Goal: Find contact information: Find contact information

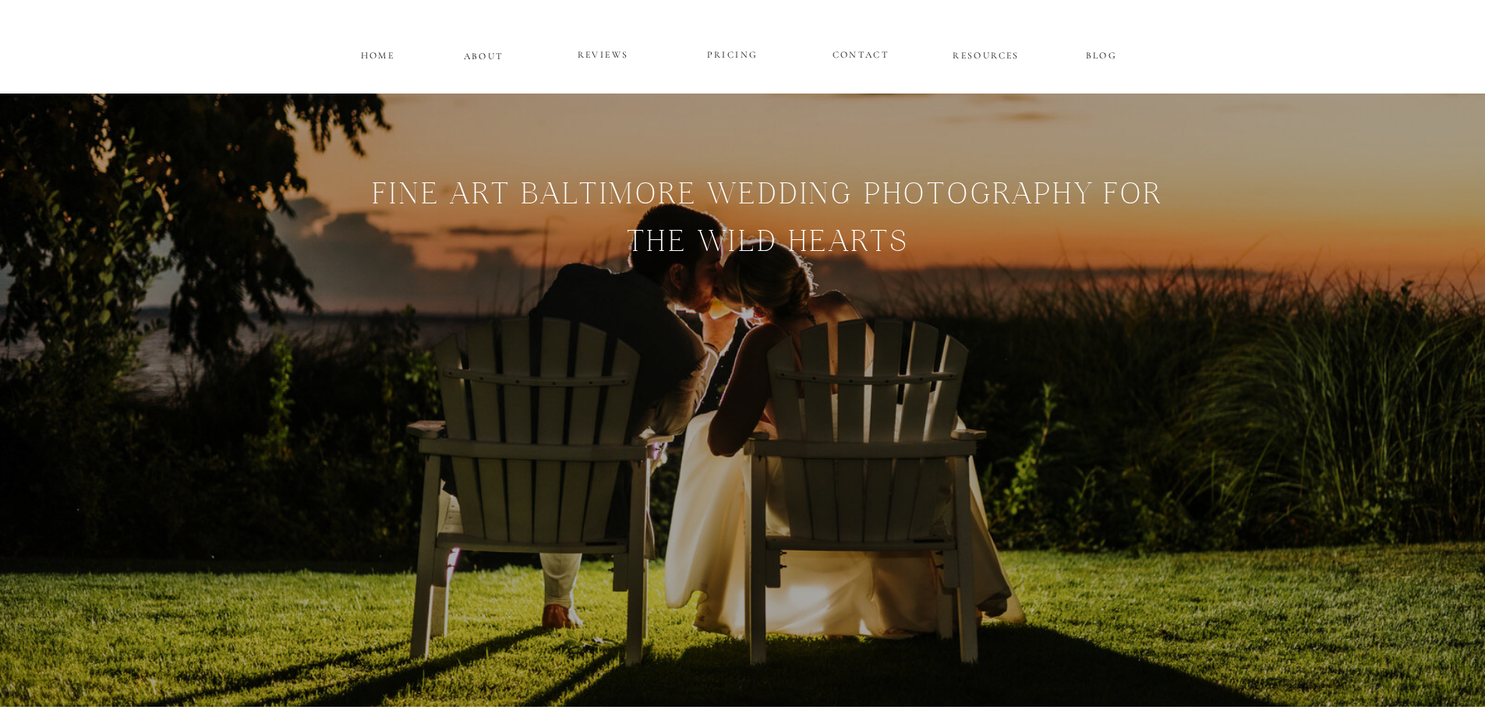
click at [743, 51] on p "PRICING" at bounding box center [733, 55] width 94 height 19
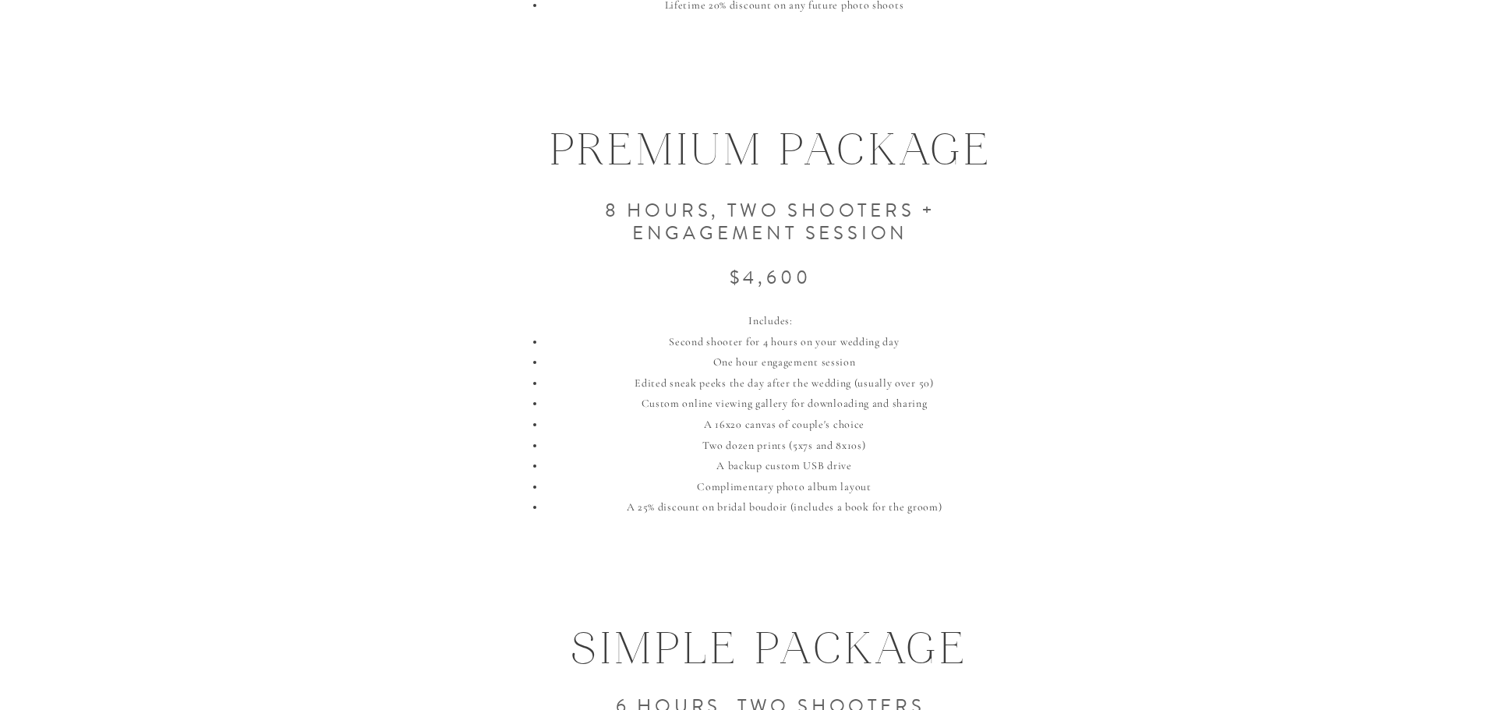
scroll to position [1325, 0]
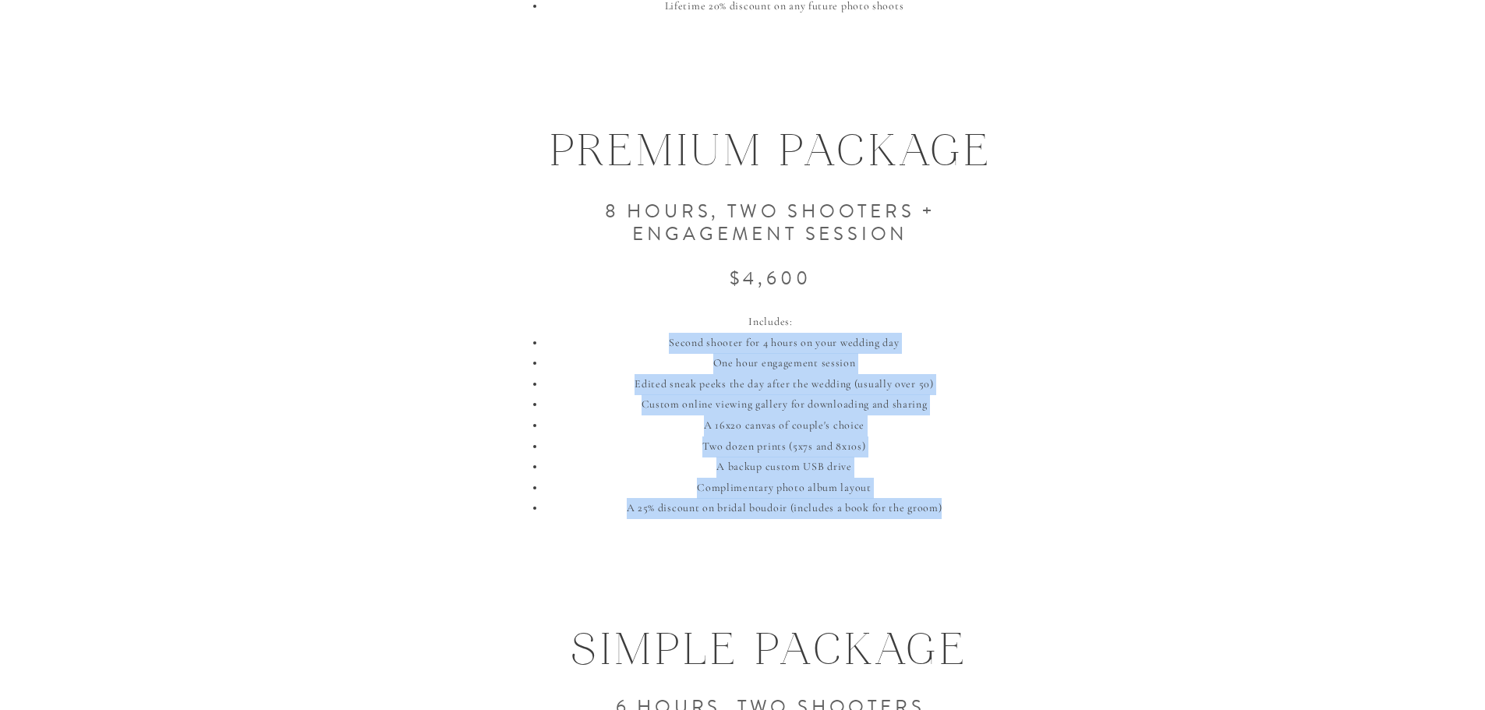
drag, startPoint x: 976, startPoint y: 507, endPoint x: 629, endPoint y: 338, distance: 386.3
click at [629, 338] on ul "Second shooter for 4 hours on your wedding day One hour engagement session Edit…" at bounding box center [778, 426] width 488 height 186
copy ul "Second shooter for 4 hours on your wedding day One hour engagement session Edit…"
click at [737, 408] on li "Custom online viewing gallery for downloading and sharing" at bounding box center [783, 404] width 477 height 21
click at [705, 365] on li "One hour engagement session" at bounding box center [783, 363] width 477 height 21
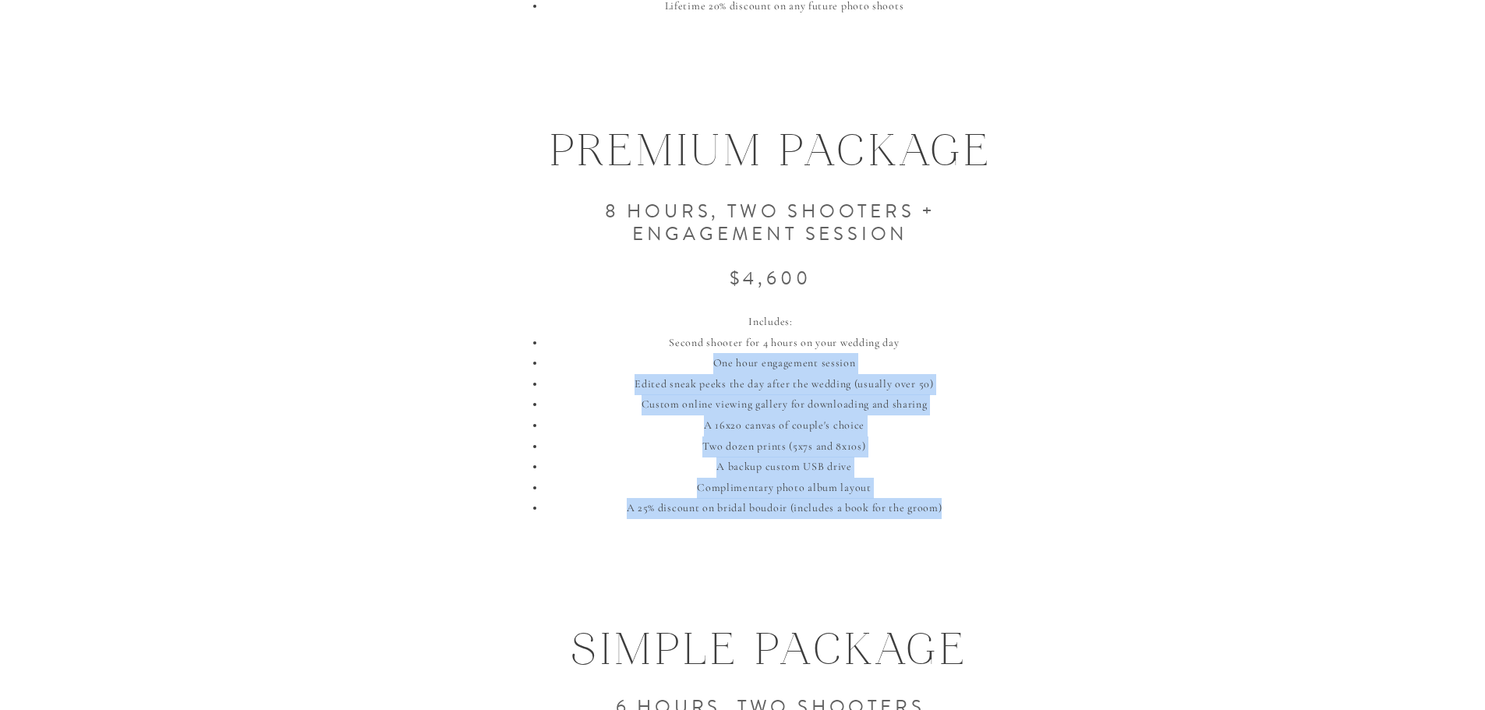
drag, startPoint x: 712, startPoint y: 362, endPoint x: 999, endPoint y: 501, distance: 319.0
click at [999, 501] on ul "Second shooter for 4 hours on your wedding day One hour engagement session Edit…" at bounding box center [778, 426] width 488 height 186
copy ul "One hour engagement session Edited sneak peeks the day after the wedding (usual…"
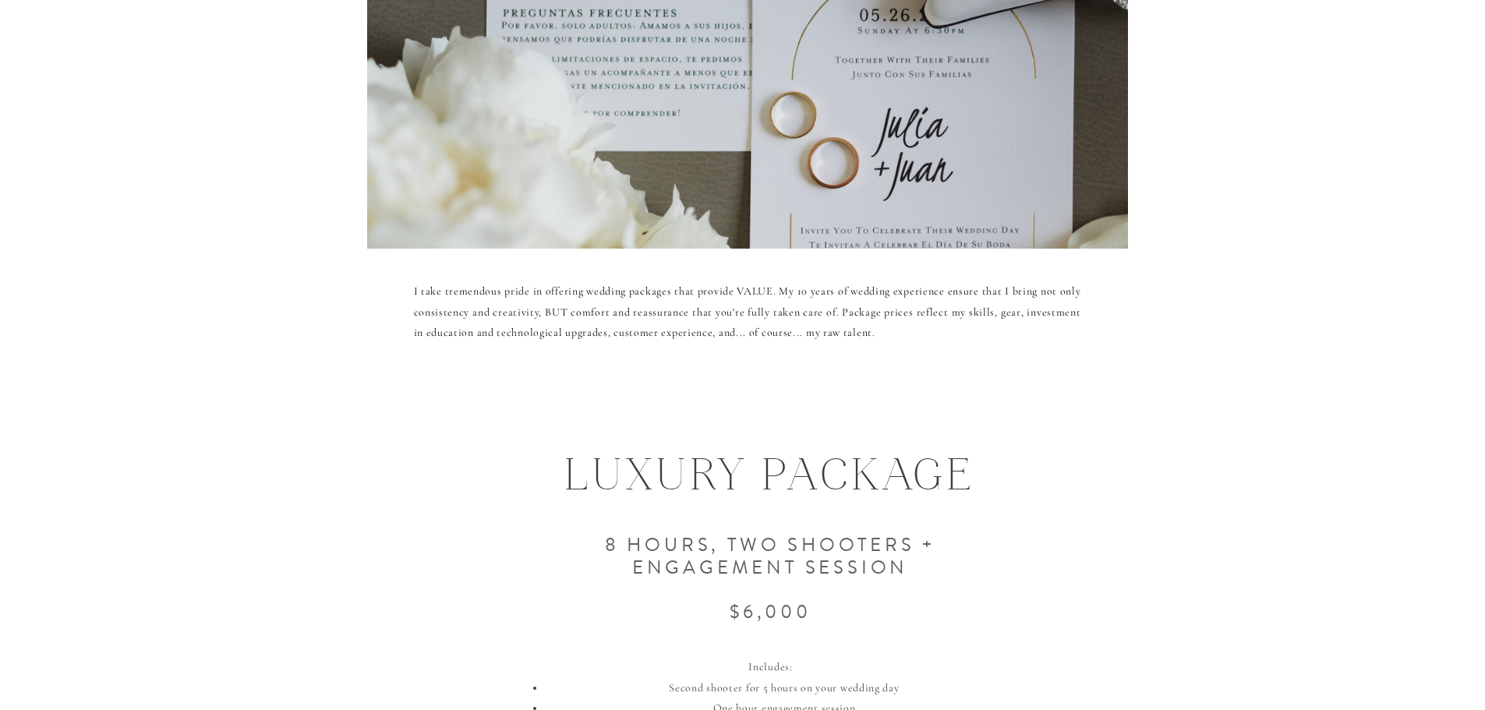
scroll to position [0, 0]
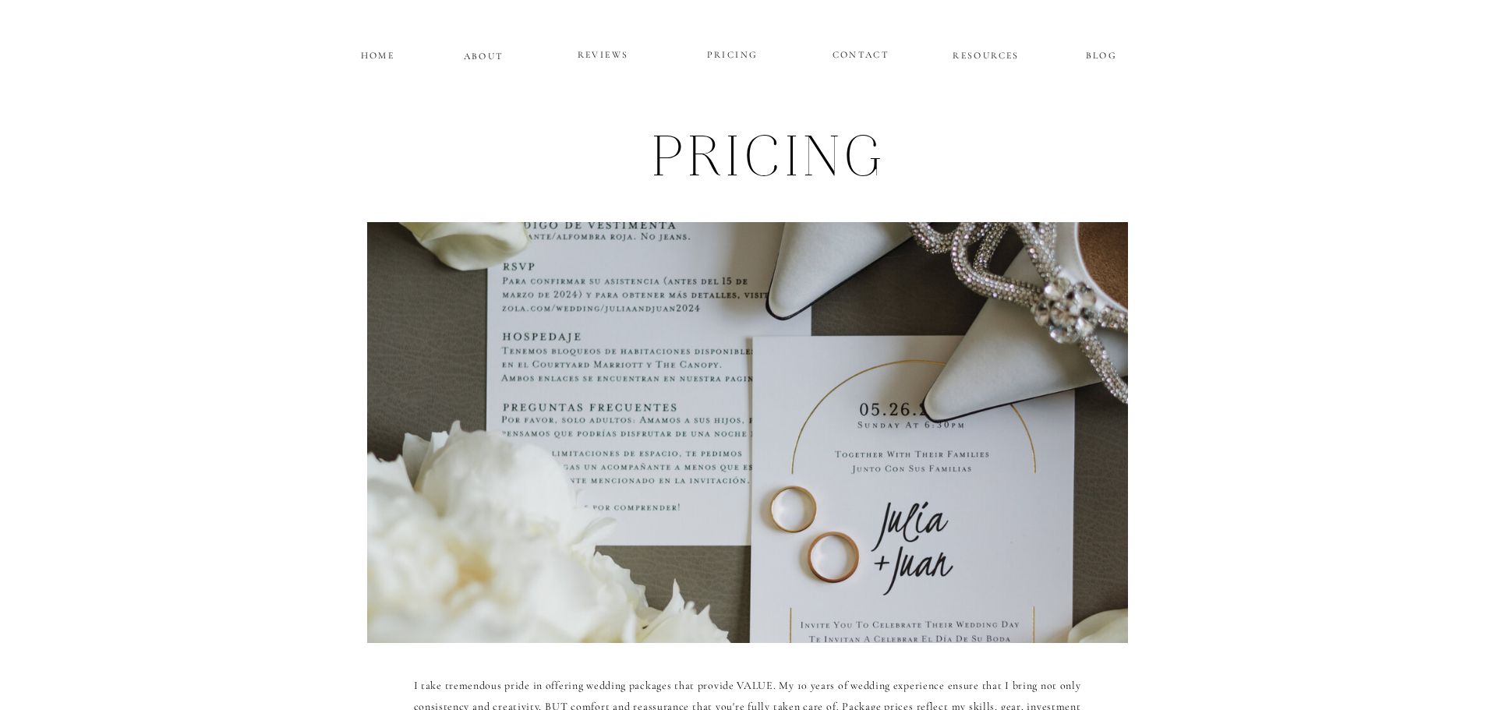
drag, startPoint x: 1314, startPoint y: 460, endPoint x: 1250, endPoint y: 93, distance: 372.8
click at [868, 52] on p "CONTACT" at bounding box center [861, 52] width 57 height 13
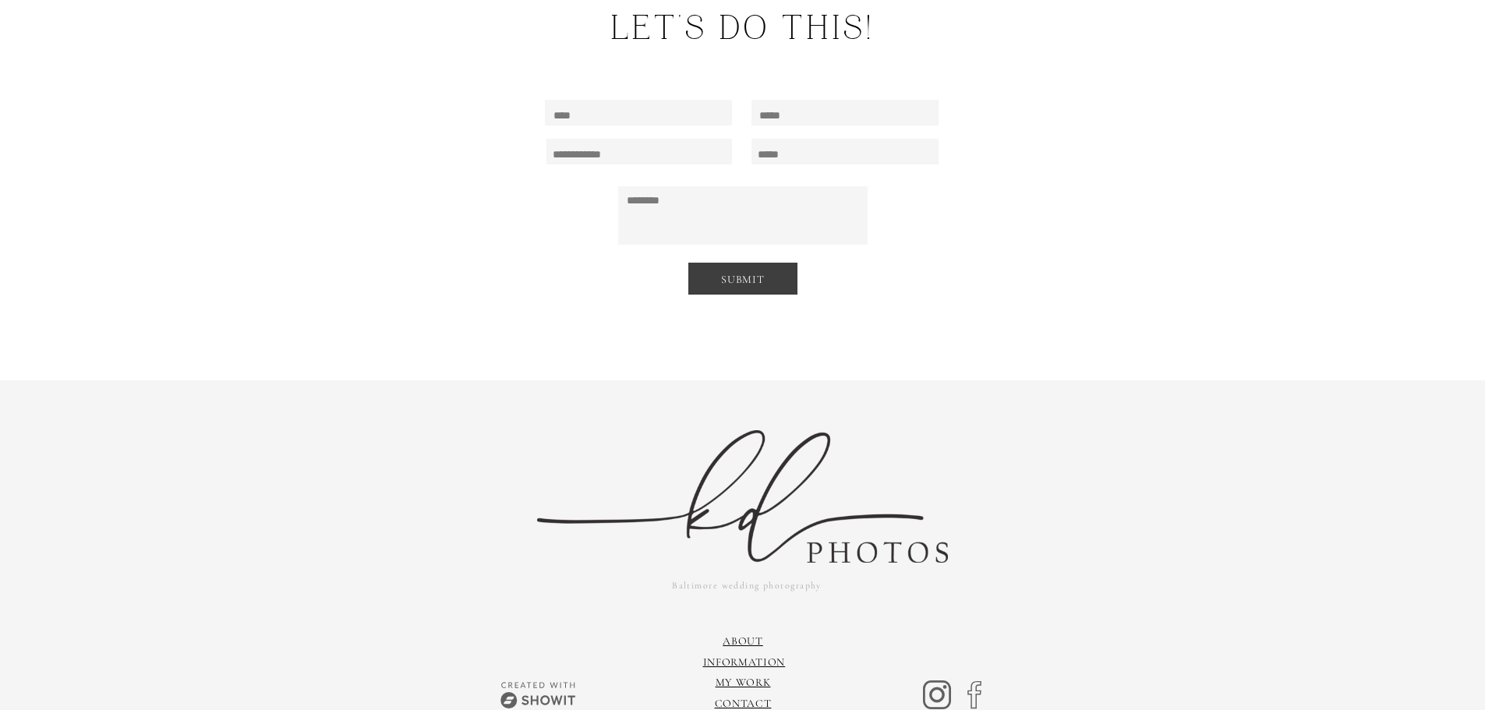
scroll to position [10584, 0]
